Goal: Task Accomplishment & Management: Use online tool/utility

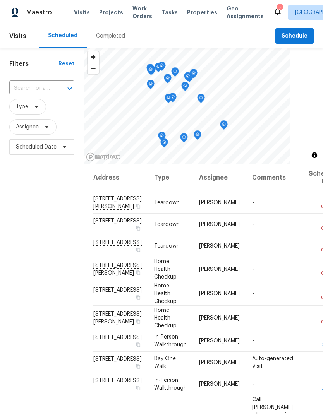
click at [19, 93] on input "text" at bounding box center [30, 88] width 43 height 12
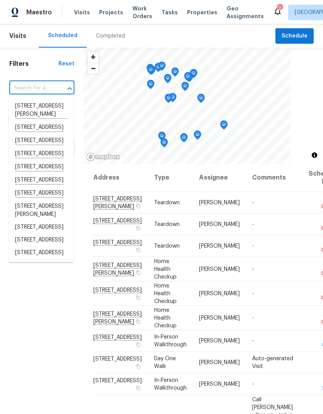
click at [23, 88] on input "text" at bounding box center [30, 88] width 43 height 12
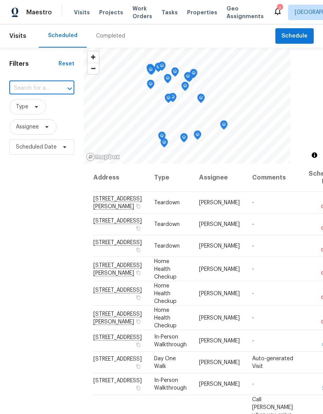
paste input "6312 Conlon St, North Las Vegas, NV 89081"
type input "6312 Conlon St, North Las Vegas, NV 89081"
click at [27, 111] on li "6312 Conlon St, North Las Vegas, NV 89081" at bounding box center [41, 110] width 65 height 21
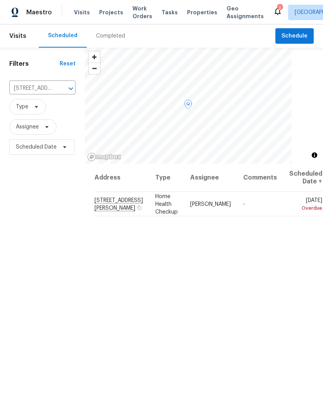
click at [0, 0] on span at bounding box center [0, 0] width 0 height 0
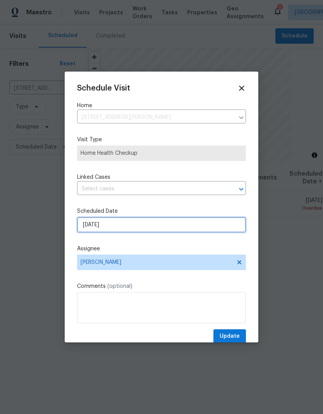
click at [92, 225] on input "8/12/2025" at bounding box center [161, 224] width 169 height 15
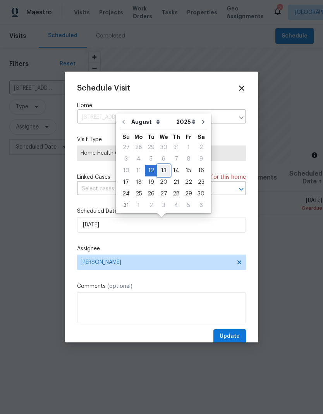
click at [160, 172] on div "13" at bounding box center [163, 170] width 13 height 11
type input "8/13/2025"
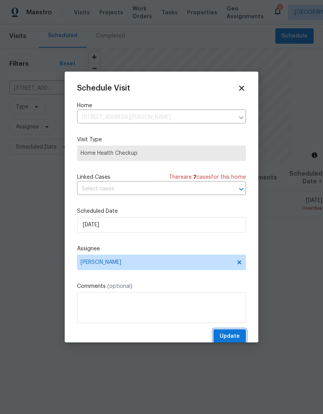
click at [232, 333] on span "Update" at bounding box center [229, 336] width 20 height 10
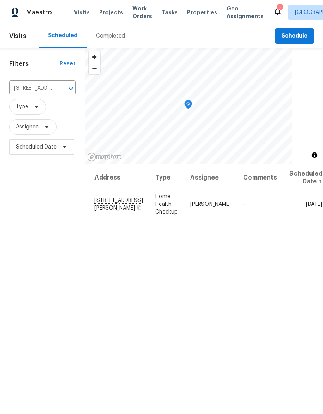
click at [138, 19] on span "Work Orders" at bounding box center [142, 12] width 20 height 15
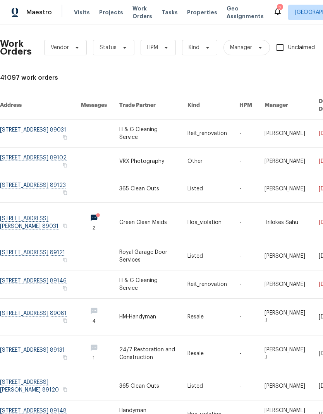
click at [187, 10] on span "Properties" at bounding box center [202, 13] width 30 height 8
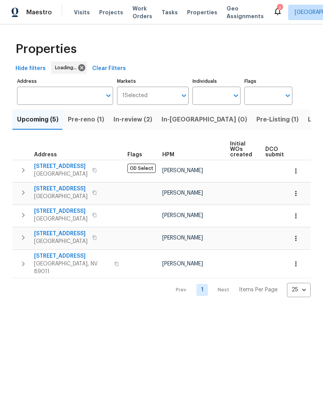
click at [83, 121] on span "Pre-reno (1)" at bounding box center [86, 119] width 36 height 11
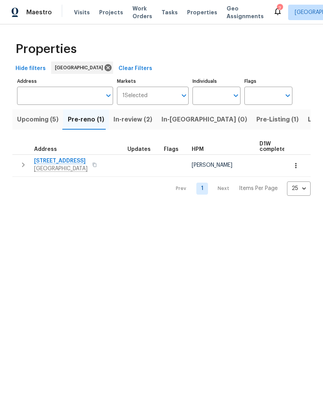
click at [298, 164] on icon "button" at bounding box center [296, 166] width 8 height 8
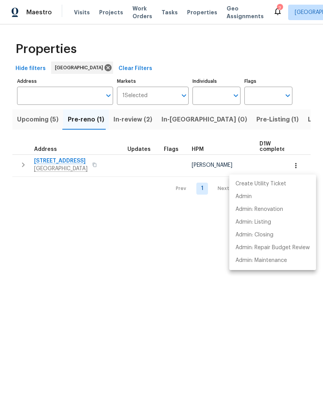
click at [251, 328] on div at bounding box center [161, 207] width 323 height 414
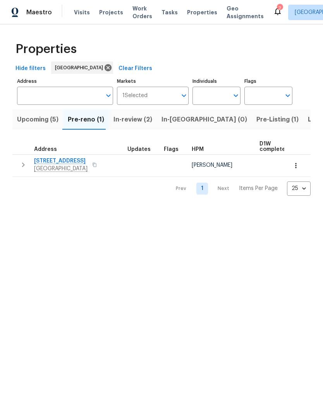
click at [59, 161] on span "[STREET_ADDRESS]" at bounding box center [60, 161] width 53 height 8
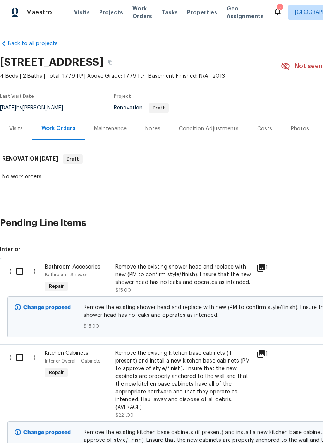
click at [17, 278] on input "checkbox" at bounding box center [23, 271] width 22 height 16
checkbox input "true"
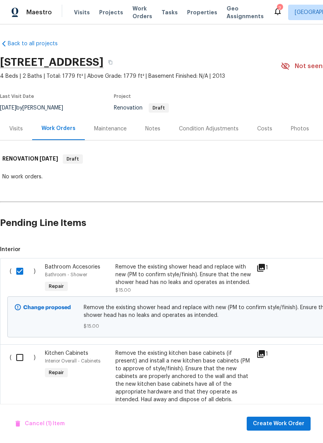
click at [25, 349] on input "checkbox" at bounding box center [23, 357] width 22 height 16
checkbox input "true"
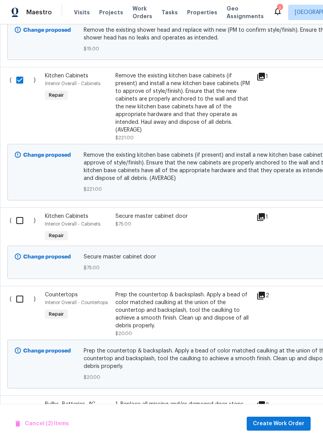
scroll to position [277, 0]
click at [24, 220] on input "checkbox" at bounding box center [23, 220] width 22 height 16
checkbox input "true"
click at [20, 303] on input "checkbox" at bounding box center [23, 299] width 22 height 16
checkbox input "true"
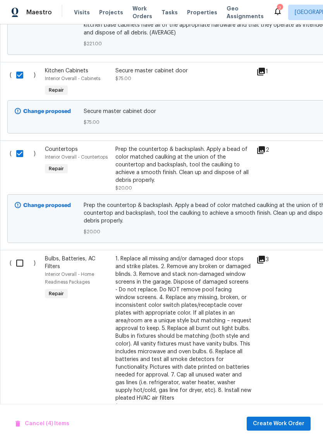
scroll to position [427, 0]
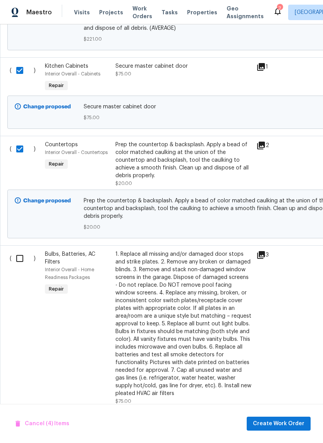
click at [14, 254] on input "checkbox" at bounding box center [23, 258] width 22 height 16
checkbox input "true"
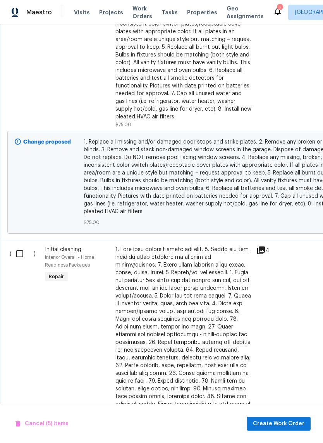
scroll to position [704, 0]
click at [19, 247] on input "checkbox" at bounding box center [23, 254] width 22 height 16
checkbox input "true"
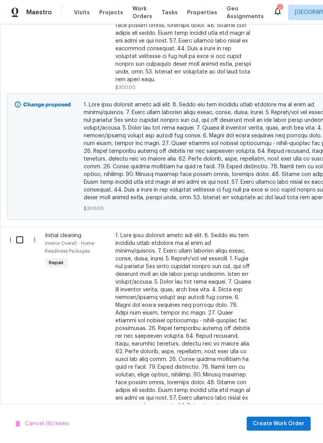
scroll to position [1075, 0]
click at [20, 232] on input "checkbox" at bounding box center [23, 240] width 22 height 16
checkbox input "true"
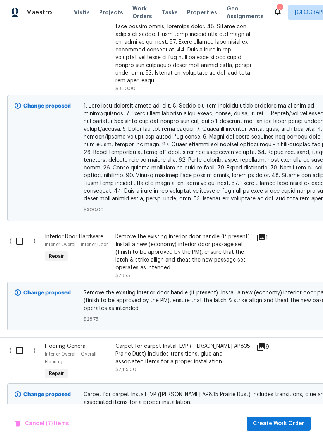
scroll to position [1432, 0]
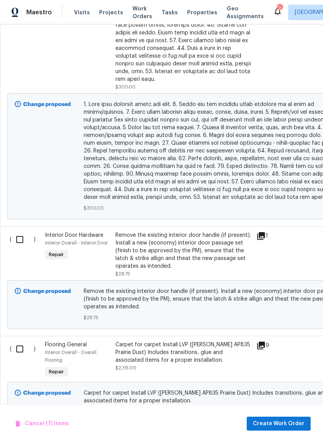
click at [24, 231] on input "checkbox" at bounding box center [23, 239] width 22 height 16
checkbox input "true"
click at [25, 341] on input "checkbox" at bounding box center [23, 349] width 22 height 16
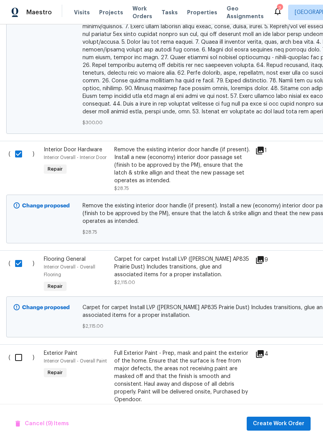
scroll to position [1525, 2]
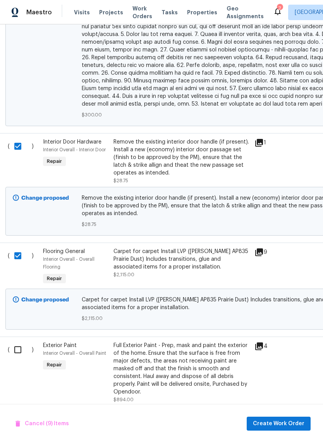
click at [20, 247] on input "checkbox" at bounding box center [21, 255] width 22 height 16
checkbox input "false"
click at [26, 341] on input "checkbox" at bounding box center [21, 349] width 22 height 16
checkbox input "true"
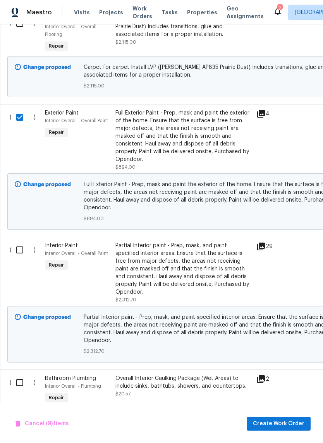
scroll to position [1758, 0]
click at [25, 242] on input "checkbox" at bounding box center [23, 250] width 22 height 16
checkbox input "true"
click at [25, 335] on div "( ) Interior Paint Interior Overall - Overall Paint Repair Partial Interior pai…" at bounding box center [218, 303] width 437 height 133
click at [22, 374] on input "checkbox" at bounding box center [23, 382] width 22 height 16
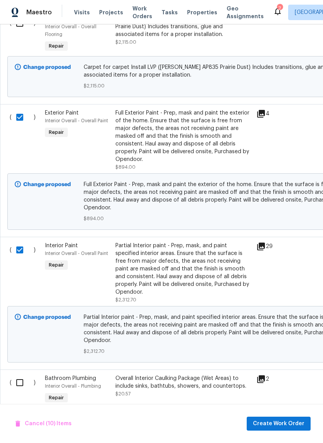
checkbox input "true"
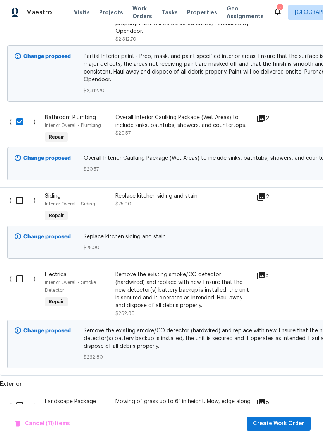
scroll to position [2018, 0]
click at [25, 192] on input "checkbox" at bounding box center [23, 200] width 22 height 16
checkbox input "true"
click at [22, 271] on input "checkbox" at bounding box center [23, 279] width 22 height 16
checkbox input "true"
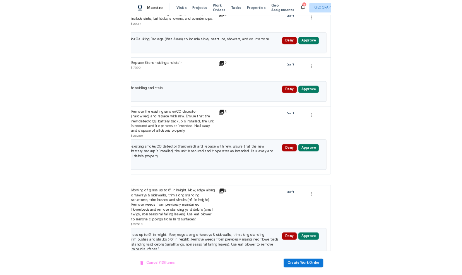
scroll to position [2113, 0]
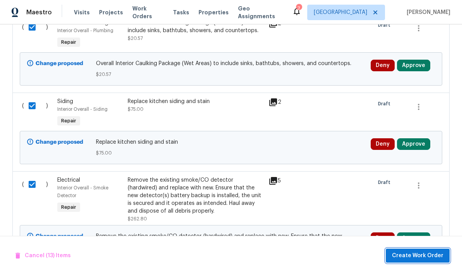
click at [322, 260] on button "Create Work Order" at bounding box center [418, 255] width 64 height 14
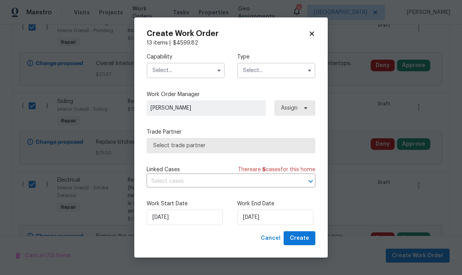
click at [193, 68] on input "text" at bounding box center [186, 70] width 78 height 15
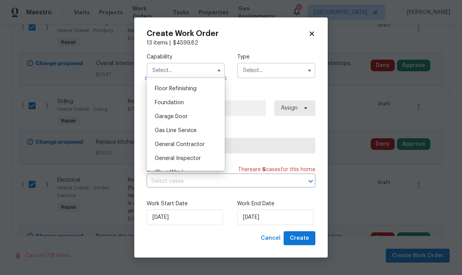
scroll to position [324, 0]
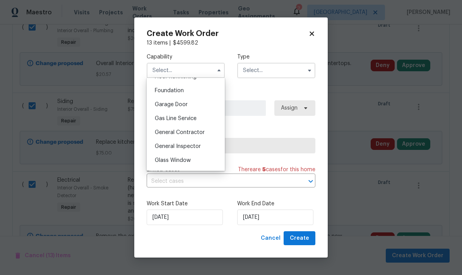
click at [191, 138] on div "General Contractor" at bounding box center [185, 132] width 74 height 14
type input "General Contractor"
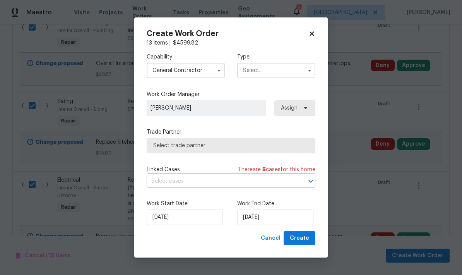
click at [280, 76] on input "text" at bounding box center [276, 70] width 78 height 15
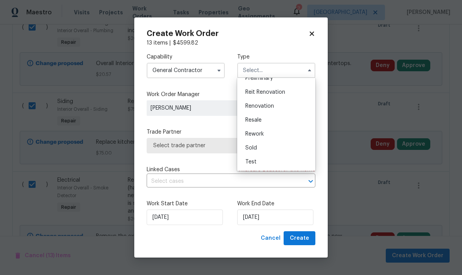
scroll to position [176, 0]
click at [278, 107] on div "Renovation" at bounding box center [276, 106] width 74 height 14
type input "Renovation"
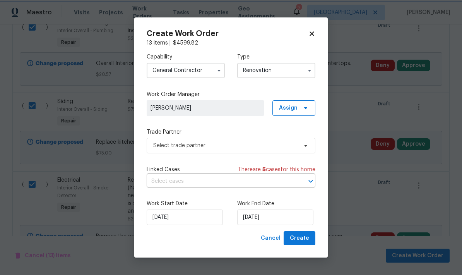
scroll to position [0, 0]
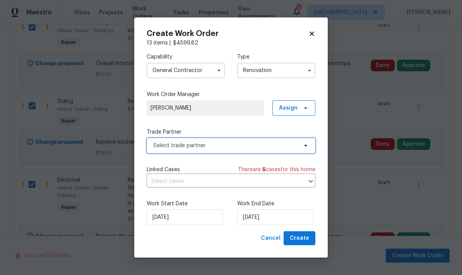
click at [174, 145] on span "Select trade partner" at bounding box center [225, 146] width 144 height 8
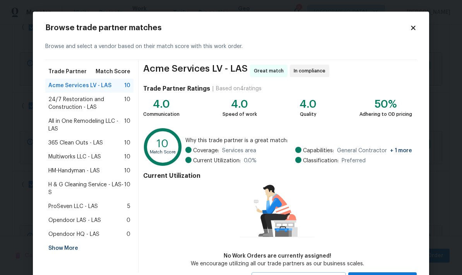
click at [98, 141] on span "365 Clean Outs - LAS" at bounding box center [75, 143] width 55 height 8
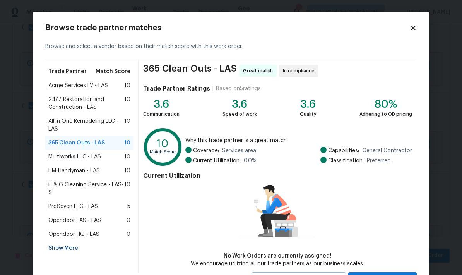
scroll to position [22, 0]
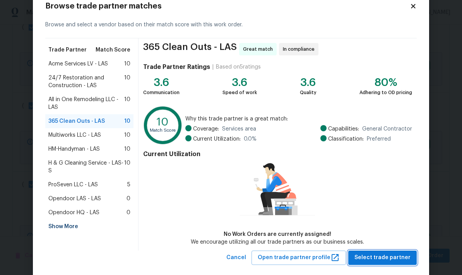
click at [322, 252] on button "Select trade partner" at bounding box center [382, 257] width 68 height 14
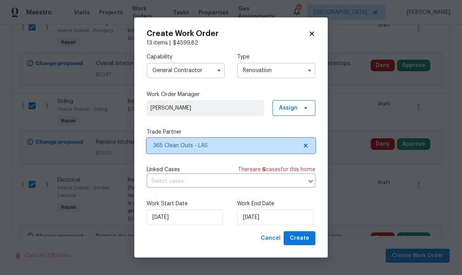
scroll to position [0, 0]
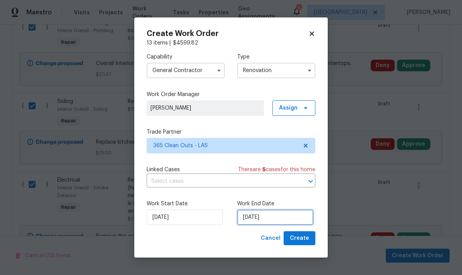
click at [249, 225] on input "8/18/2025" at bounding box center [275, 216] width 76 height 15
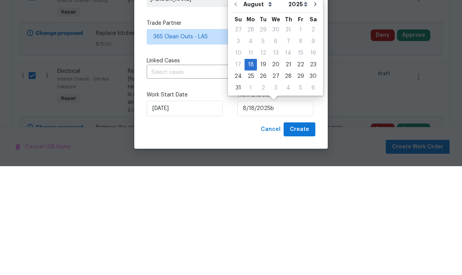
scroll to position [31, 0]
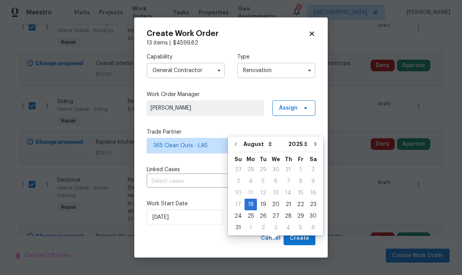
click at [271, 199] on div "20" at bounding box center [275, 204] width 13 height 11
type input "8/20/2025"
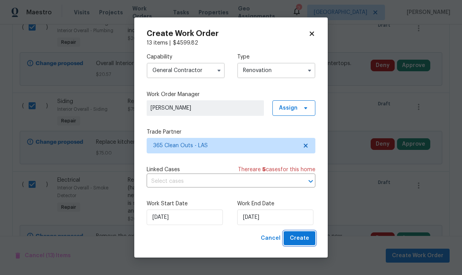
click at [304, 238] on span "Create" at bounding box center [299, 238] width 19 height 10
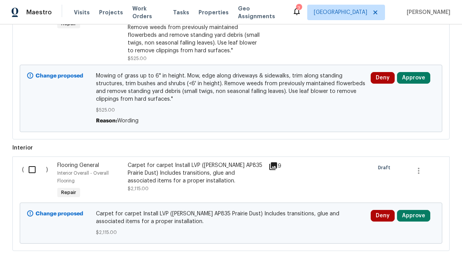
scroll to position [282, 0]
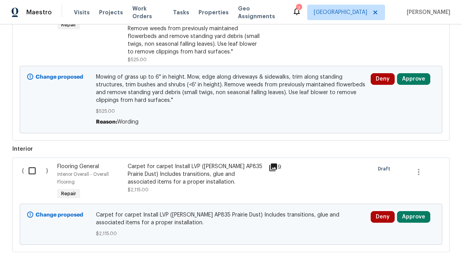
click at [28, 179] on input "checkbox" at bounding box center [35, 170] width 22 height 16
checkbox input "true"
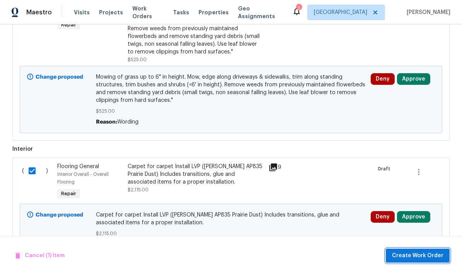
click at [415, 261] on button "Create Work Order" at bounding box center [418, 255] width 64 height 14
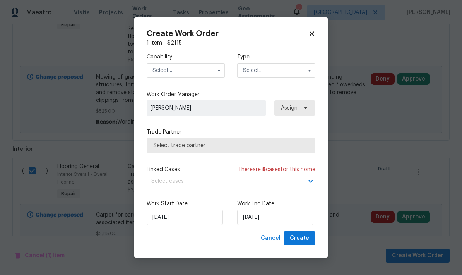
click at [198, 68] on input "text" at bounding box center [186, 70] width 78 height 15
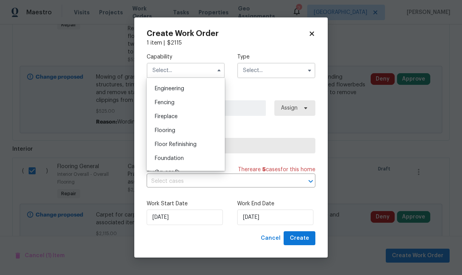
scroll to position [263, 0]
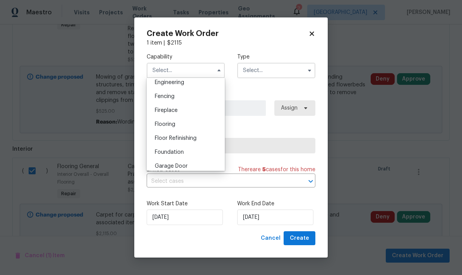
click at [179, 125] on div "Flooring" at bounding box center [185, 124] width 74 height 14
type input "Flooring"
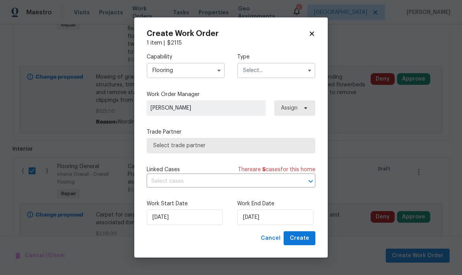
click at [287, 64] on input "text" at bounding box center [276, 70] width 78 height 15
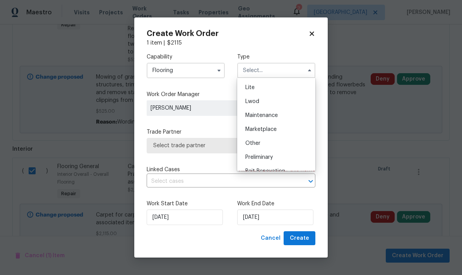
scroll to position [97, 0]
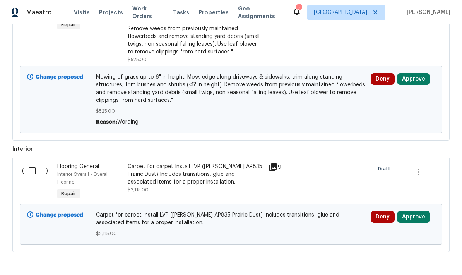
click at [34, 176] on input "checkbox" at bounding box center [35, 170] width 22 height 16
checkbox input "true"
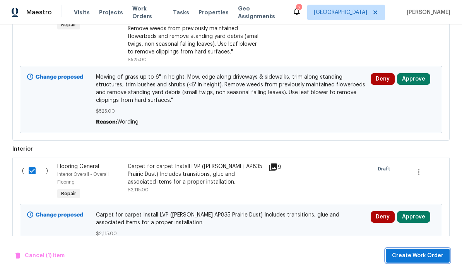
click at [425, 260] on button "Create Work Order" at bounding box center [418, 255] width 64 height 14
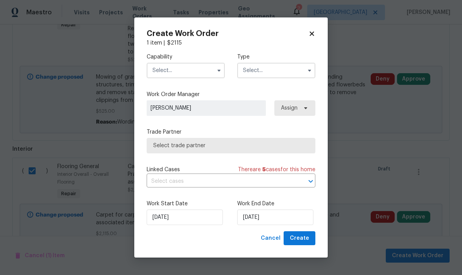
click at [180, 77] on input "text" at bounding box center [186, 70] width 78 height 15
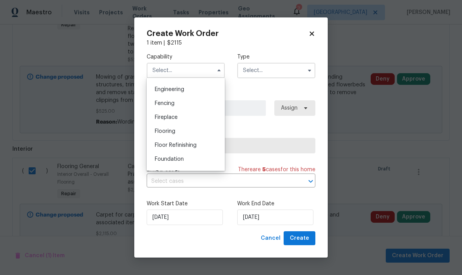
scroll to position [255, 0]
click at [180, 104] on div "Fencing" at bounding box center [185, 104] width 74 height 14
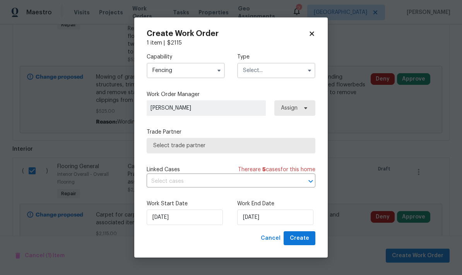
click at [193, 71] on input "Fencing" at bounding box center [186, 70] width 78 height 15
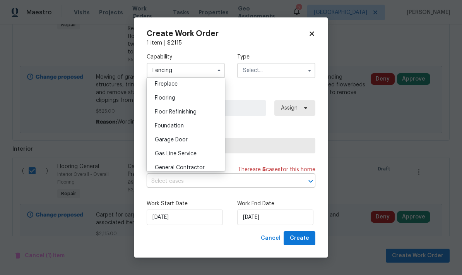
scroll to position [282, 0]
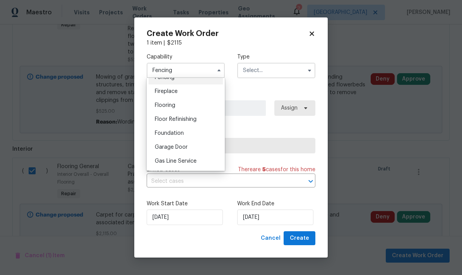
click at [179, 101] on div "Flooring" at bounding box center [185, 105] width 74 height 14
type input "Flooring"
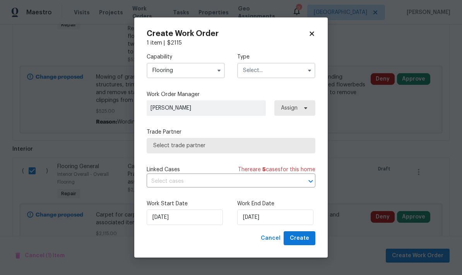
click at [286, 71] on input "text" at bounding box center [276, 70] width 78 height 15
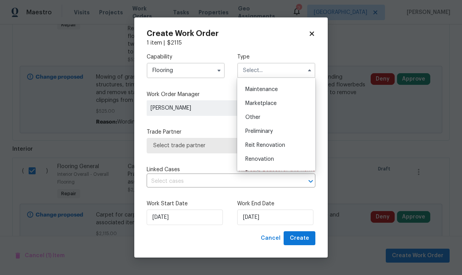
scroll to position [125, 0]
click at [269, 155] on span "Renovation" at bounding box center [259, 156] width 29 height 5
type input "Renovation"
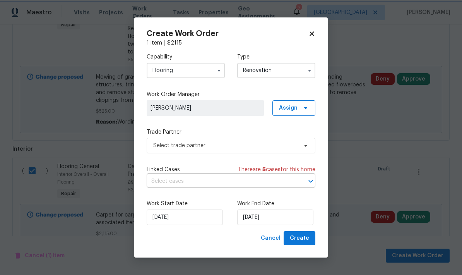
scroll to position [0, 0]
click at [266, 217] on input "[DATE]" at bounding box center [275, 216] width 76 height 15
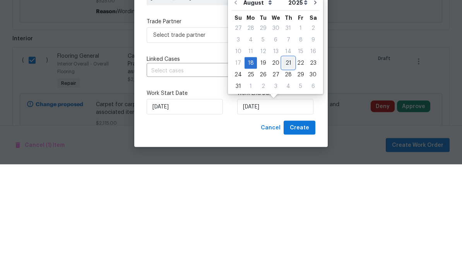
click at [282, 168] on div "21" at bounding box center [288, 173] width 12 height 11
type input "[DATE]"
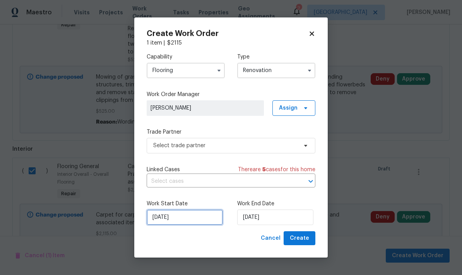
click at [186, 215] on input "[DATE]" at bounding box center [185, 216] width 76 height 15
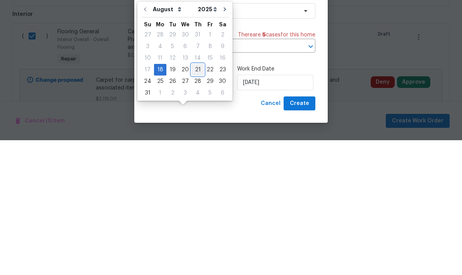
click at [194, 199] on div "21" at bounding box center [197, 204] width 12 height 11
type input "[DATE]"
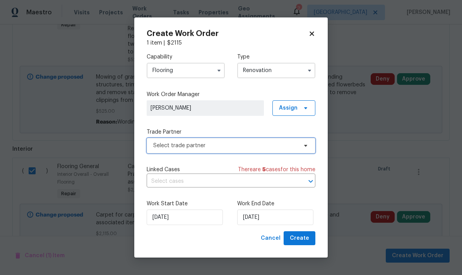
click at [237, 144] on span "Select trade partner" at bounding box center [225, 146] width 144 height 8
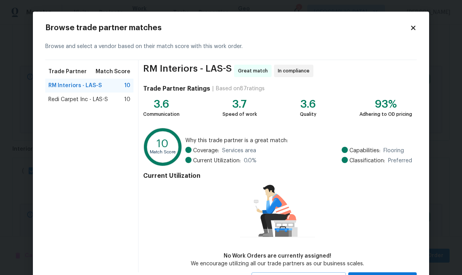
click at [97, 99] on span "Redi Carpet Inc - LAS-S" at bounding box center [78, 100] width 60 height 8
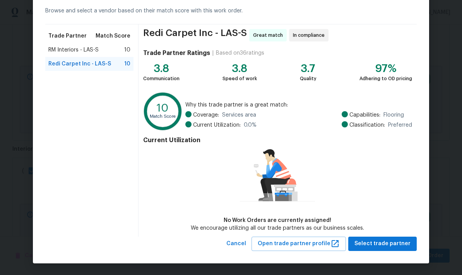
scroll to position [35, 0]
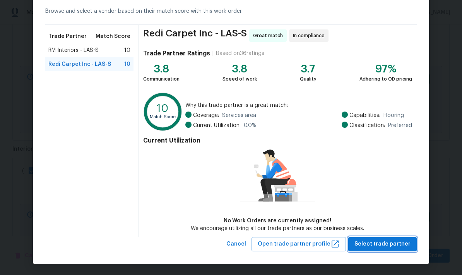
click at [395, 245] on span "Select trade partner" at bounding box center [382, 244] width 56 height 10
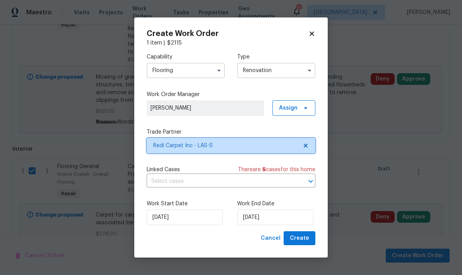
scroll to position [0, 0]
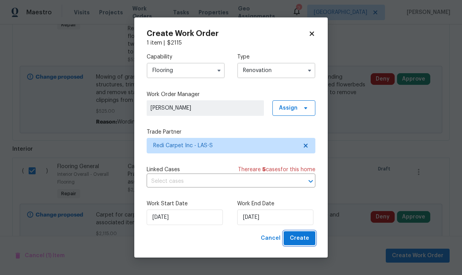
click at [306, 239] on span "Create" at bounding box center [299, 238] width 19 height 10
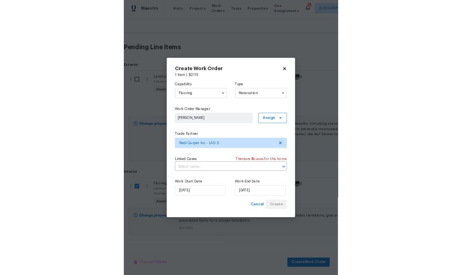
scroll to position [143, 0]
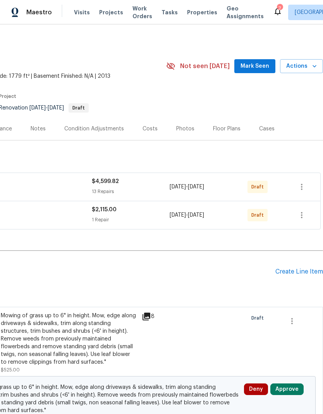
scroll to position [0, 114]
click at [291, 274] on div "Create Line Item" at bounding box center [299, 271] width 48 height 7
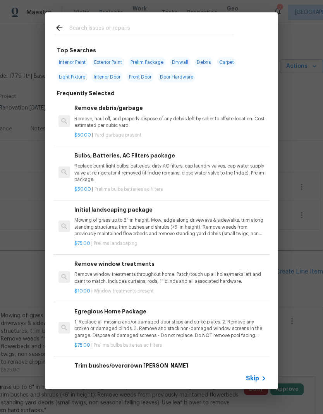
click at [164, 23] on input "text" at bounding box center [151, 29] width 164 height 12
type input "Clea"
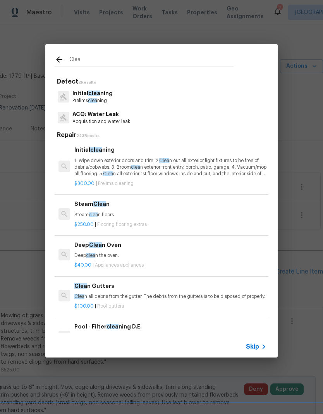
click at [168, 159] on span "Clea" at bounding box center [164, 160] width 10 height 5
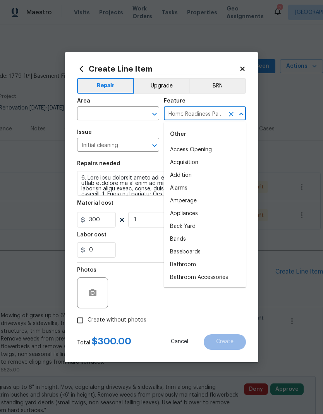
click at [120, 112] on input "text" at bounding box center [107, 114] width 60 height 12
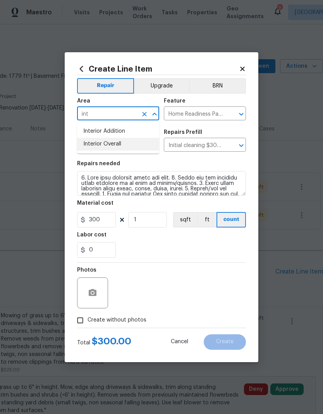
click at [118, 143] on li "Interior Overall" at bounding box center [118, 144] width 82 height 13
type input "Interior Overall"
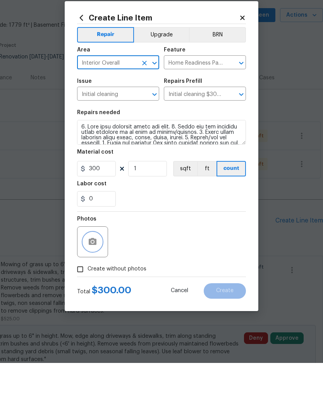
click at [91, 274] on icon "button" at bounding box center [92, 292] width 9 height 9
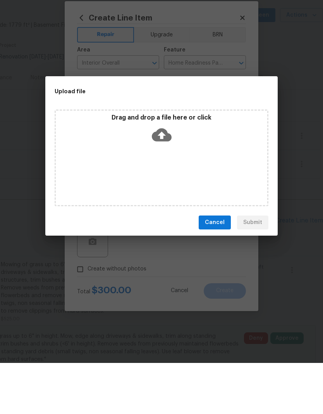
scroll to position [31, 0]
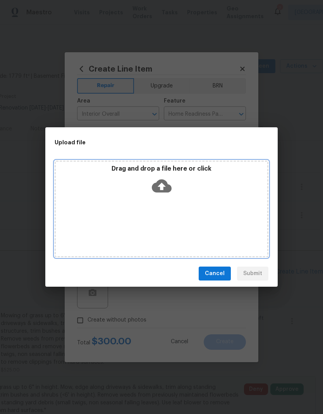
click at [167, 203] on div "Drag and drop a file here or click" at bounding box center [161, 208] width 213 height 97
click at [166, 192] on icon at bounding box center [162, 185] width 20 height 13
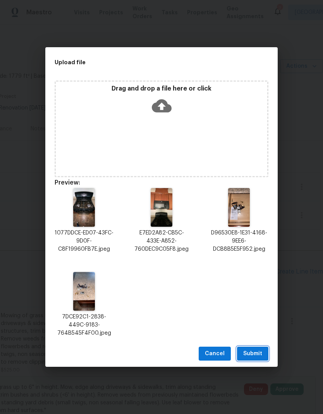
click at [256, 274] on span "Submit" at bounding box center [252, 354] width 19 height 10
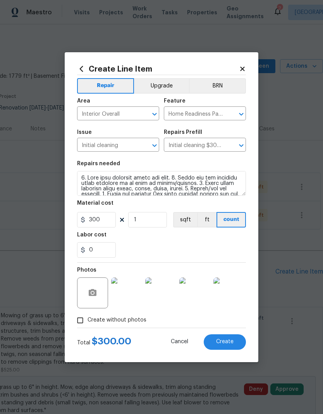
click at [215, 274] on button "Create" at bounding box center [224, 341] width 42 height 15
type input "0"
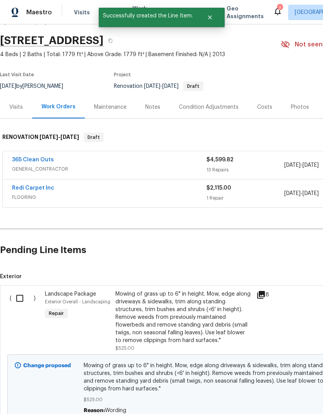
scroll to position [22, 0]
click at [22, 274] on input "checkbox" at bounding box center [23, 298] width 22 height 16
checkbox input "true"
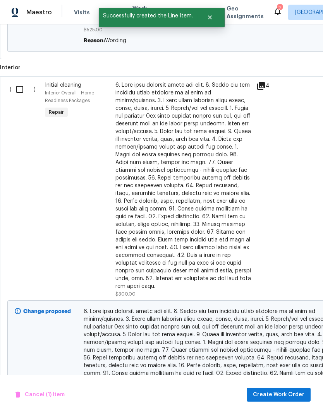
scroll to position [391, 0]
click at [25, 81] on input "checkbox" at bounding box center [23, 89] width 22 height 16
checkbox input "true"
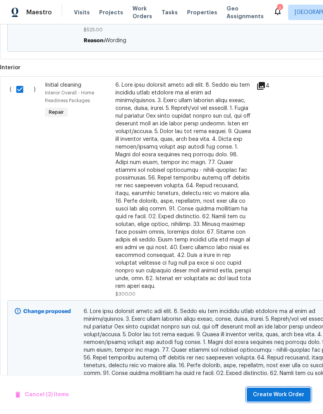
click at [292, 274] on span "Create Work Order" at bounding box center [278, 395] width 51 height 10
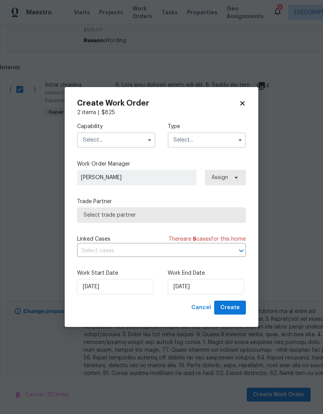
click at [125, 142] on input "text" at bounding box center [116, 139] width 78 height 15
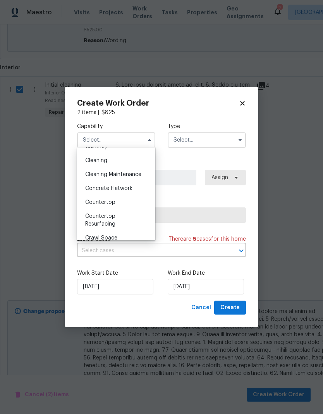
scroll to position [104, 0]
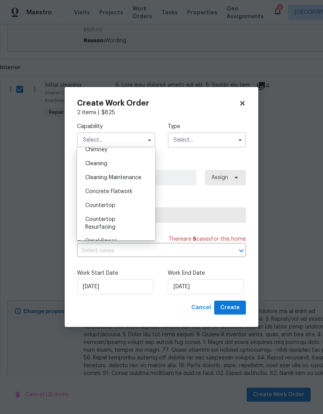
click at [120, 168] on div "Cleaning" at bounding box center [116, 164] width 74 height 14
type input "Cleaning"
click at [207, 142] on input "text" at bounding box center [206, 139] width 78 height 15
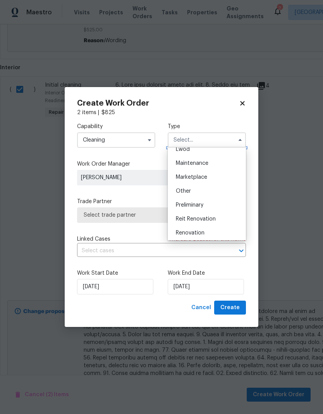
scroll to position [128, 0]
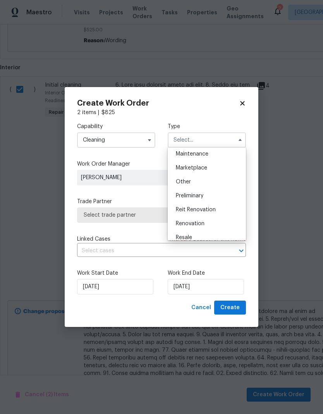
click at [205, 223] on div "Renovation" at bounding box center [206, 224] width 74 height 14
type input "Renovation"
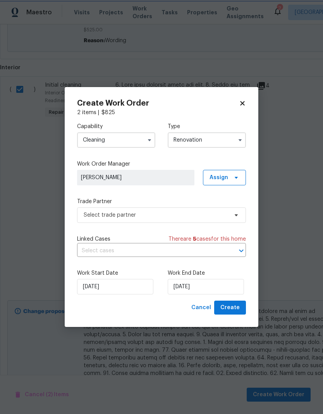
scroll to position [0, 0]
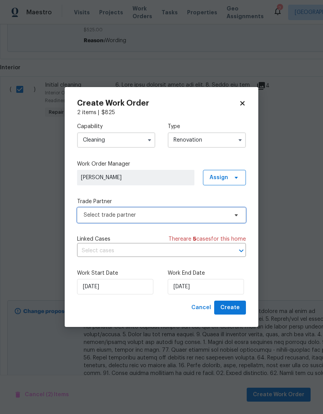
click at [149, 216] on span "Select trade partner" at bounding box center [156, 215] width 144 height 8
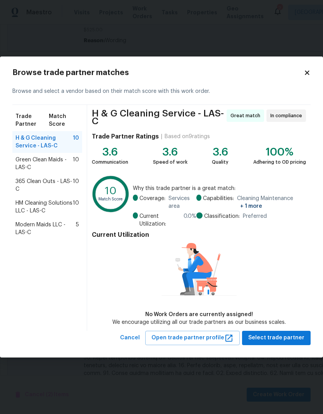
click at [51, 189] on span "365 Clean Outs - LAS-C" at bounding box center [43, 185] width 57 height 15
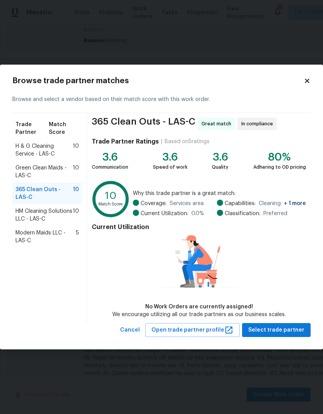
click at [290, 274] on div "Current Utilization No Work Orders are currently assigned! We encourage utilizi…" at bounding box center [199, 269] width 214 height 98
click at [278, 274] on span "Select trade partner" at bounding box center [276, 330] width 56 height 10
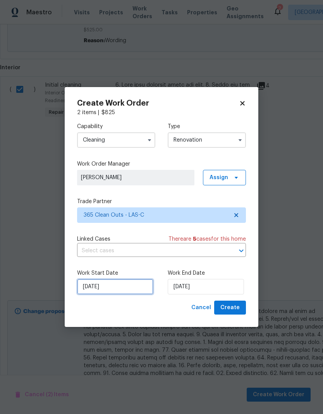
click at [119, 274] on input "[DATE]" at bounding box center [115, 286] width 76 height 15
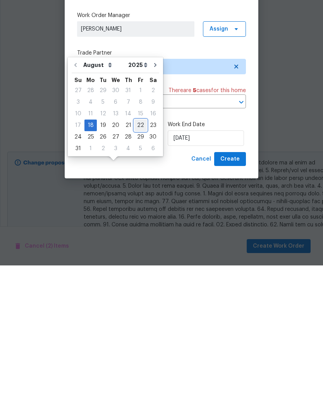
click at [138, 268] on div "22" at bounding box center [140, 273] width 12 height 11
type input "[DATE]"
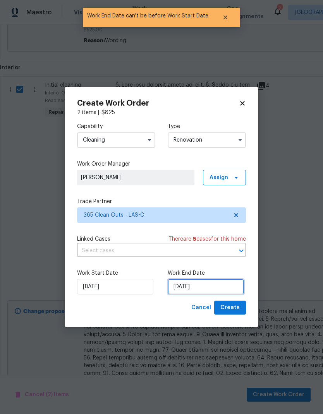
click at [198, 274] on input "[DATE]" at bounding box center [205, 286] width 76 height 15
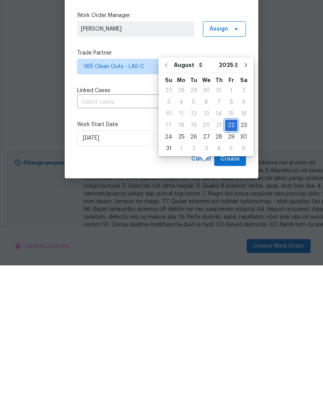
click at [225, 268] on div "22" at bounding box center [231, 273] width 12 height 11
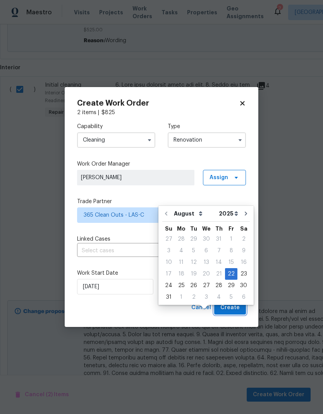
click at [232, 274] on span "Create" at bounding box center [229, 308] width 19 height 10
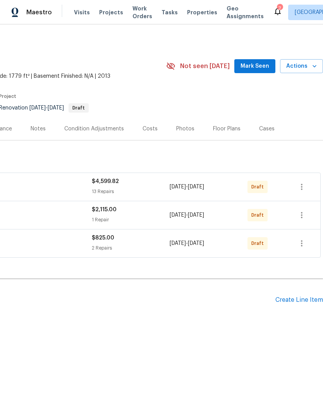
scroll to position [0, 114]
click at [304, 185] on icon "button" at bounding box center [301, 186] width 9 height 9
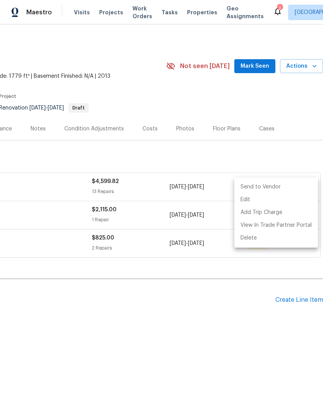
click at [289, 186] on li "Send to Vendor" at bounding box center [276, 187] width 84 height 13
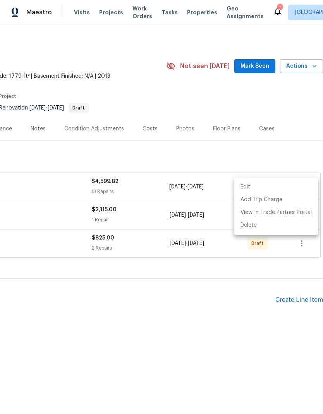
click at [302, 247] on div at bounding box center [161, 207] width 323 height 414
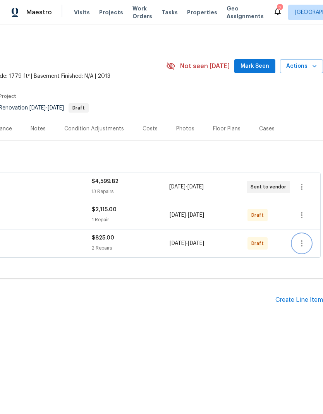
click at [301, 243] on icon "button" at bounding box center [301, 243] width 2 height 6
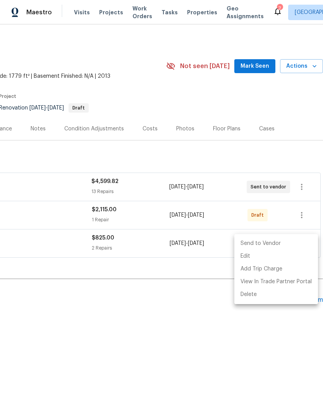
click at [282, 241] on li "Send to Vendor" at bounding box center [276, 243] width 84 height 13
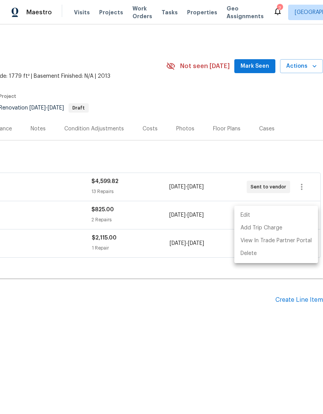
click at [272, 272] on div at bounding box center [161, 207] width 323 height 414
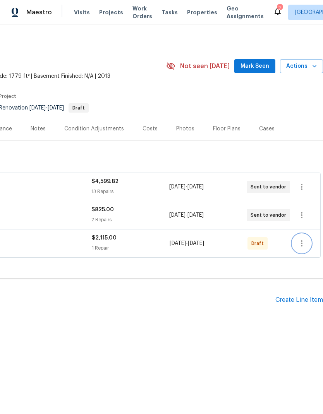
click at [302, 243] on icon "button" at bounding box center [301, 243] width 9 height 9
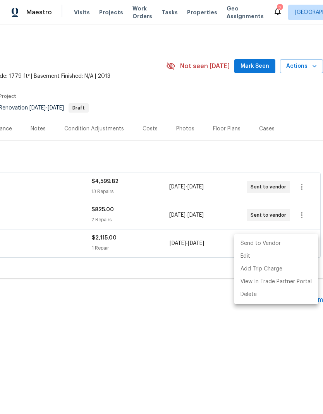
click at [286, 242] on li "Send to Vendor" at bounding box center [276, 243] width 84 height 13
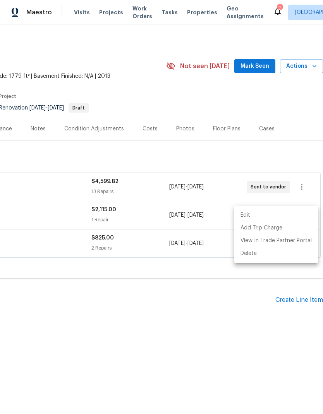
click at [139, 302] on div at bounding box center [161, 207] width 323 height 414
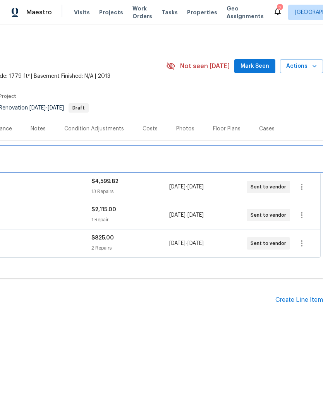
click at [147, 148] on div "RENOVATION [DATE] - [DATE] Draft" at bounding box center [104, 159] width 437 height 25
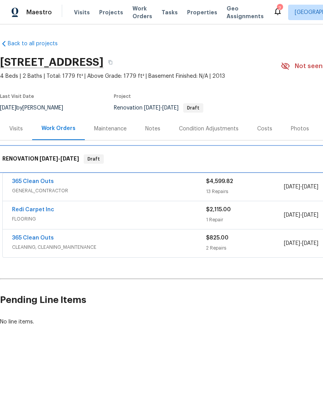
scroll to position [0, 0]
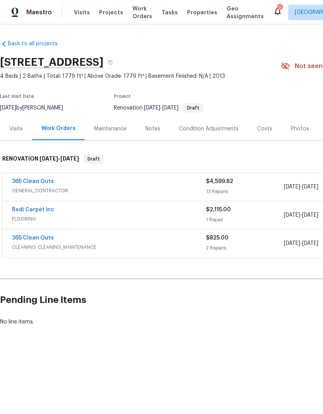
click at [45, 212] on link "Redi Carpet Inc" at bounding box center [33, 209] width 42 height 5
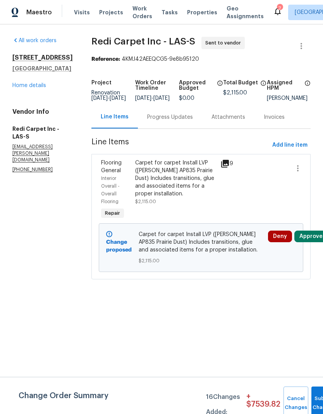
click at [184, 121] on div "Progress Updates" at bounding box center [170, 117] width 46 height 8
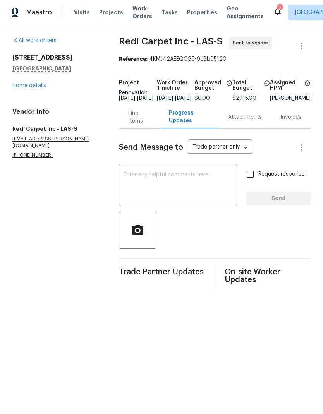
click at [160, 183] on textarea at bounding box center [177, 185] width 109 height 27
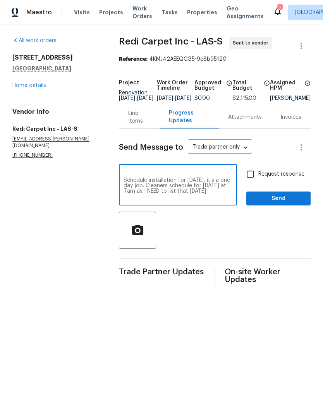
scroll to position [22, 0]
click at [142, 199] on textarea "Please provide quote Carpet for carpet Schedule installation for [DATE], it’s a…" at bounding box center [177, 185] width 109 height 27
paste textarea "#7495"
type textarea "Please provide quote Carpet for carpet Schedule installation for [DATE], it’s a…"
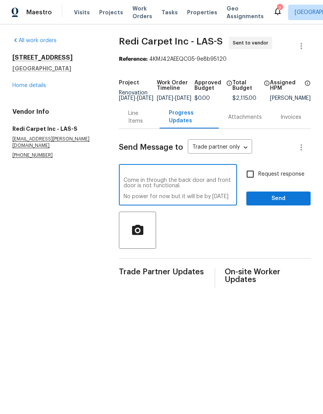
click at [255, 181] on input "Request response" at bounding box center [250, 174] width 16 height 16
checkbox input "true"
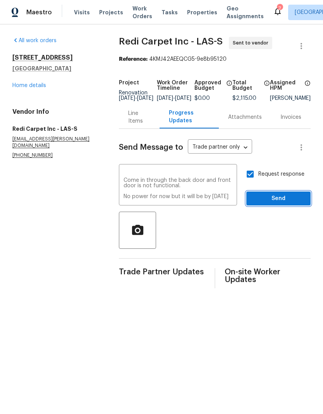
click at [290, 203] on span "Send" at bounding box center [278, 199] width 52 height 10
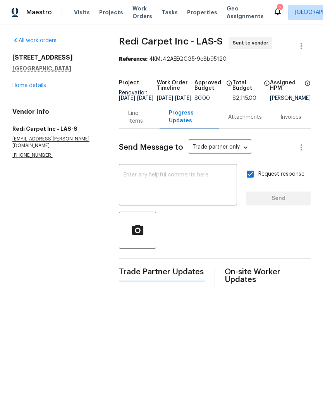
scroll to position [0, 0]
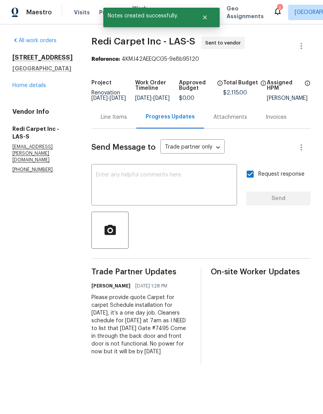
click at [17, 88] on link "Home details" at bounding box center [29, 85] width 34 height 5
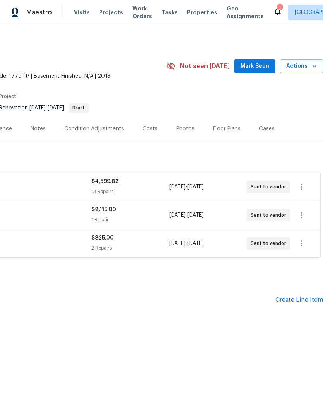
scroll to position [0, 114]
click at [256, 67] on span "Mark Seen" at bounding box center [254, 66] width 29 height 10
click at [229, 67] on span "Not seen [DATE]" at bounding box center [204, 66] width 49 height 8
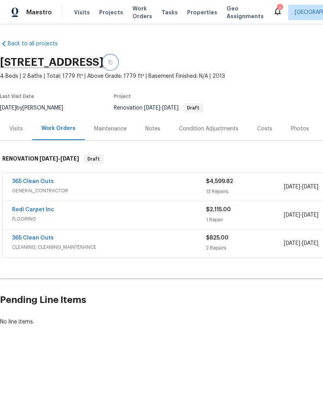
scroll to position [0, 0]
